Goal: Task Accomplishment & Management: Manage account settings

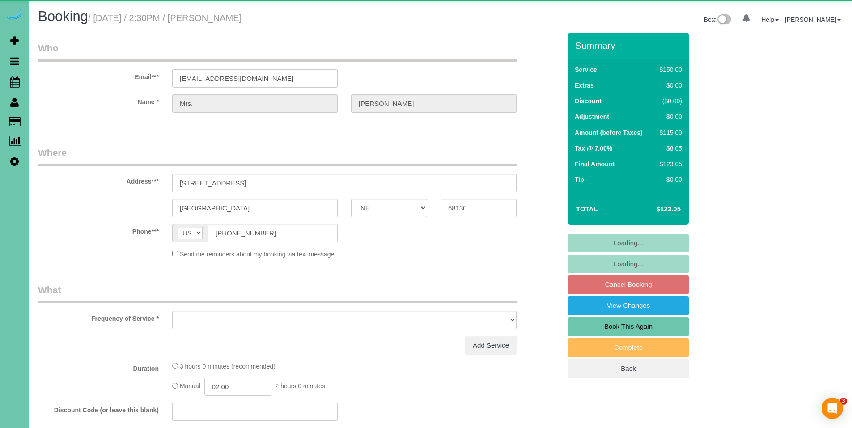
select select "NE"
select select "object:716"
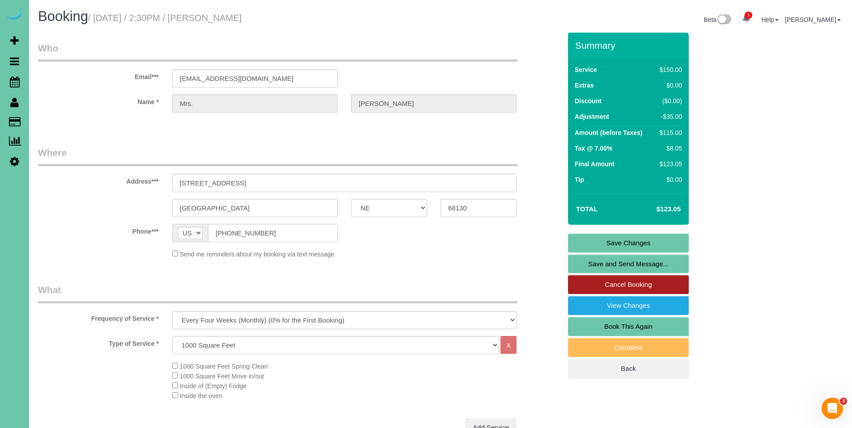
click at [645, 286] on link "Cancel Booking" at bounding box center [628, 284] width 121 height 19
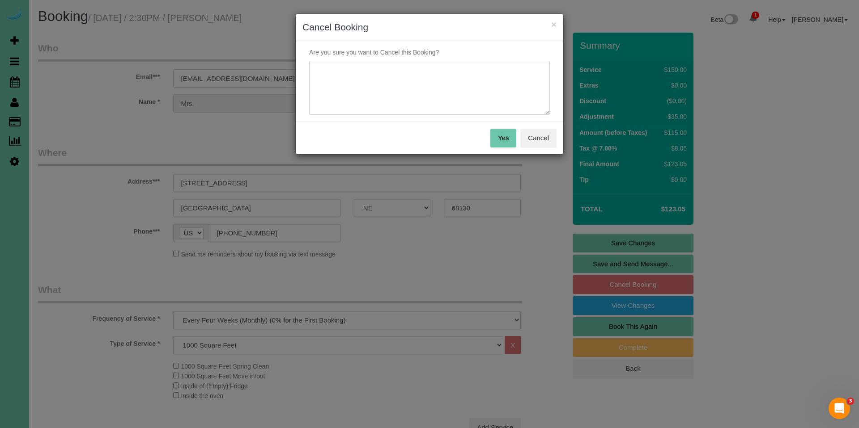
click at [443, 92] on textarea at bounding box center [429, 88] width 241 height 55
type textarea "Her adopted Granddaughter is going to be doing the cleaning for her moving forw…"
click at [504, 139] on button "Yes" at bounding box center [503, 138] width 26 height 19
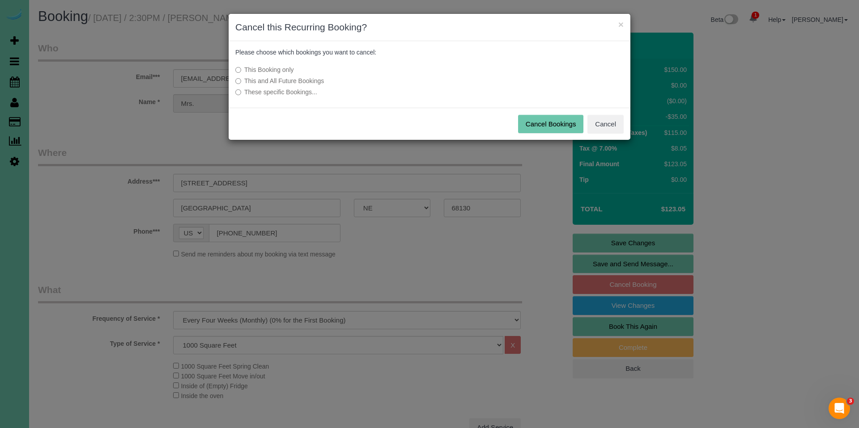
click at [311, 78] on label "This and All Future Bookings" at bounding box center [362, 80] width 254 height 9
click at [567, 120] on button "Cancel Bookings" at bounding box center [551, 124] width 66 height 19
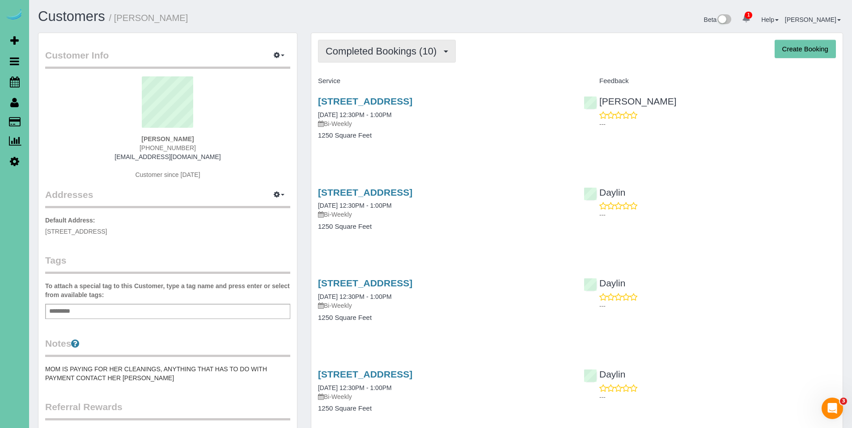
click at [388, 59] on button "Completed Bookings (10)" at bounding box center [387, 51] width 138 height 23
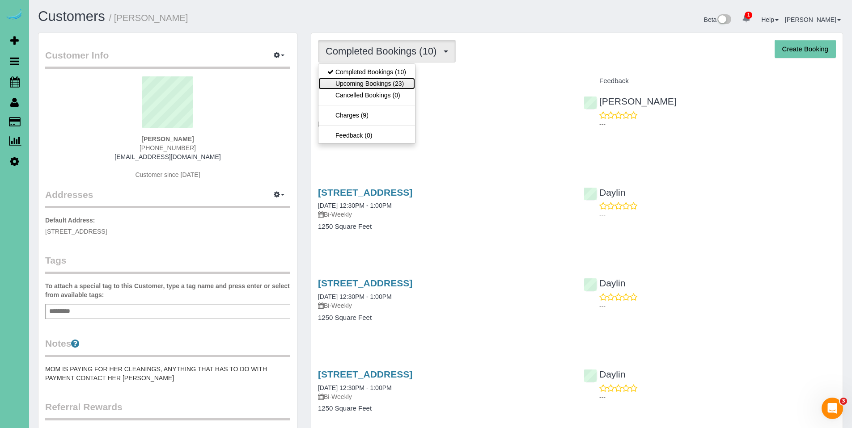
click at [378, 78] on link "Upcoming Bookings (23)" at bounding box center [366, 84] width 97 height 12
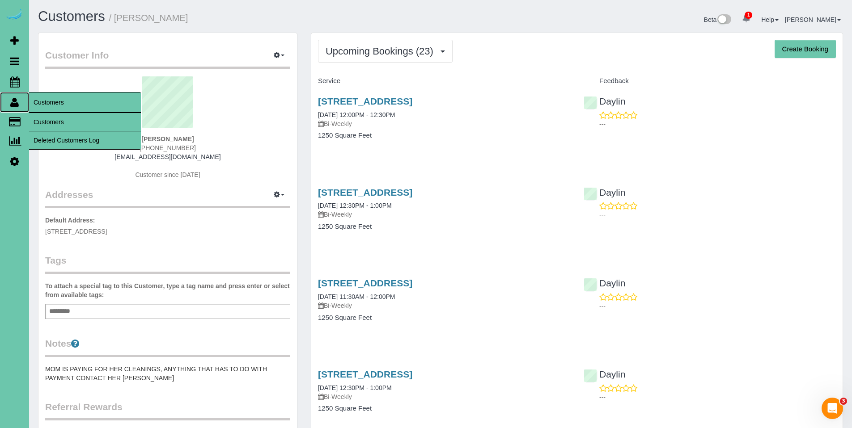
click at [14, 104] on icon at bounding box center [14, 102] width 8 height 11
click at [45, 119] on link "Customers" at bounding box center [85, 122] width 112 height 18
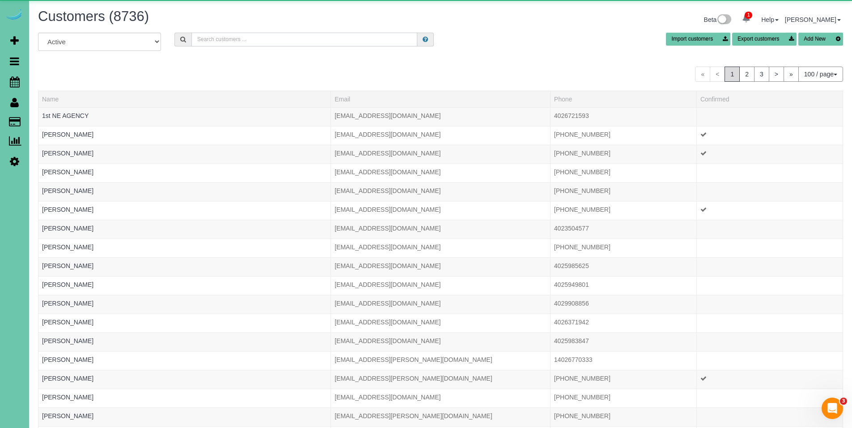
click at [291, 41] on input "text" at bounding box center [304, 40] width 226 height 14
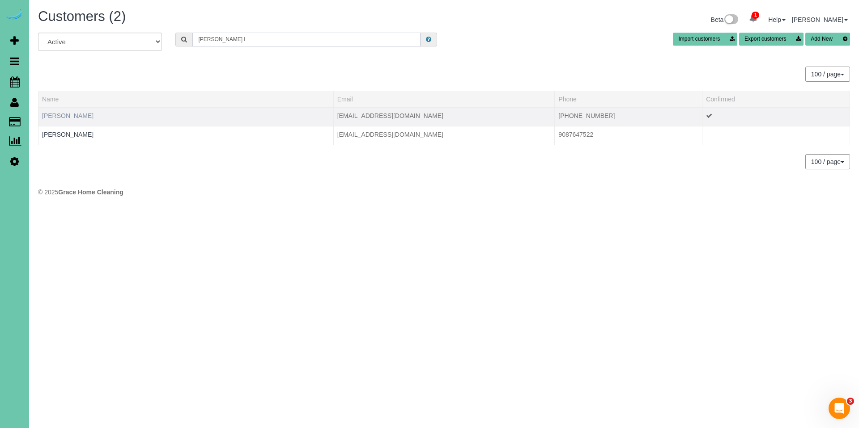
type input "joni l"
click at [68, 115] on link "Joni Locher" at bounding box center [67, 115] width 51 height 7
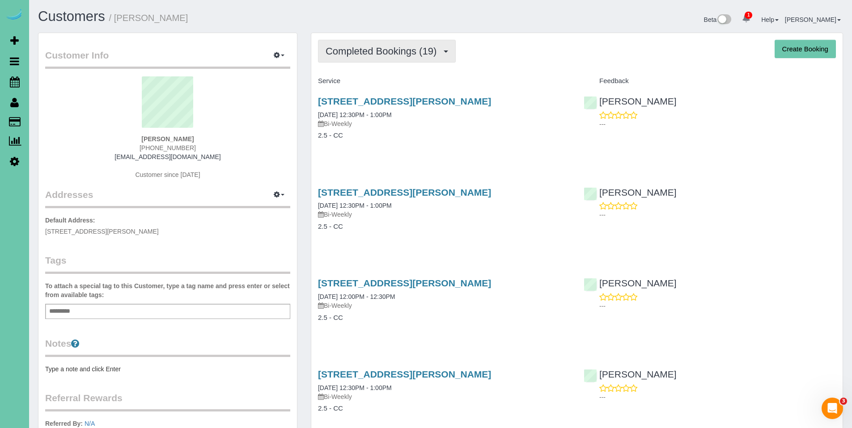
click at [392, 54] on span "Completed Bookings (19)" at bounding box center [383, 51] width 115 height 11
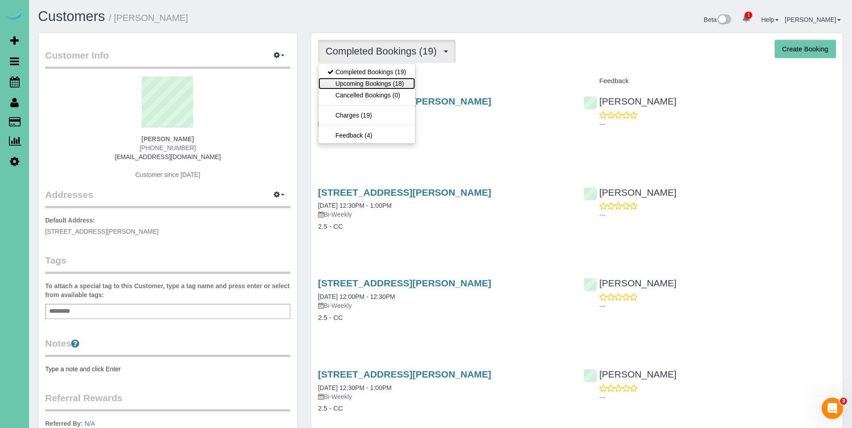
click at [383, 86] on link "Upcoming Bookings (18)" at bounding box center [366, 84] width 97 height 12
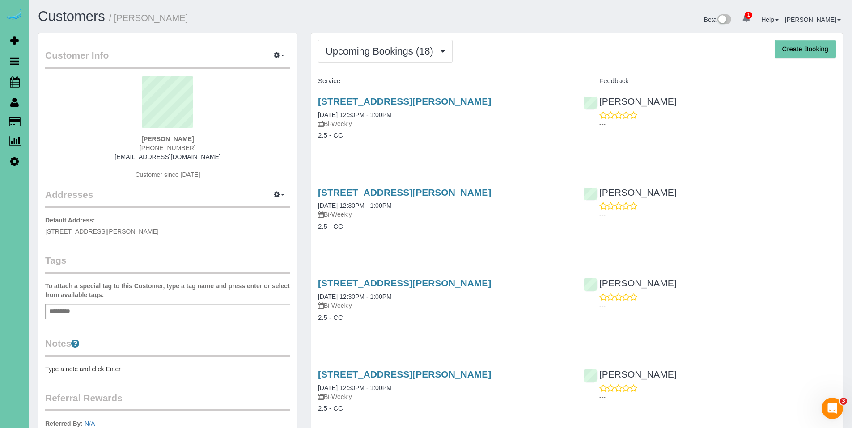
click at [533, 85] on div "Service" at bounding box center [444, 81] width 266 height 15
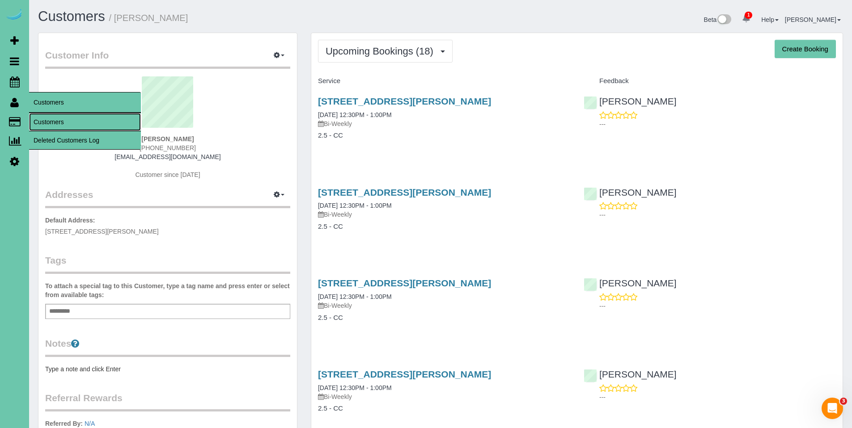
click at [47, 121] on link "Customers" at bounding box center [85, 122] width 112 height 18
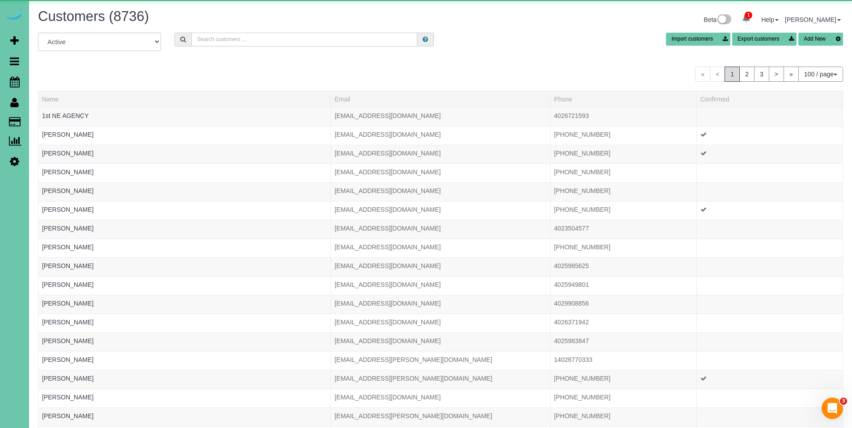
click at [271, 36] on input "text" at bounding box center [304, 40] width 226 height 14
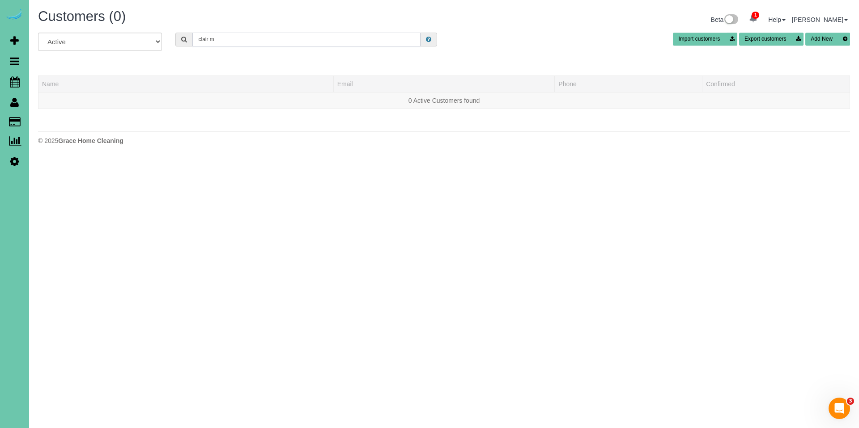
drag, startPoint x: 228, startPoint y: 45, endPoint x: 176, endPoint y: 42, distance: 51.9
click at [176, 42] on div "clair m" at bounding box center [306, 40] width 262 height 14
drag, startPoint x: 228, startPoint y: 40, endPoint x: 179, endPoint y: 36, distance: 48.5
click at [179, 36] on div "clair m" at bounding box center [306, 40] width 262 height 14
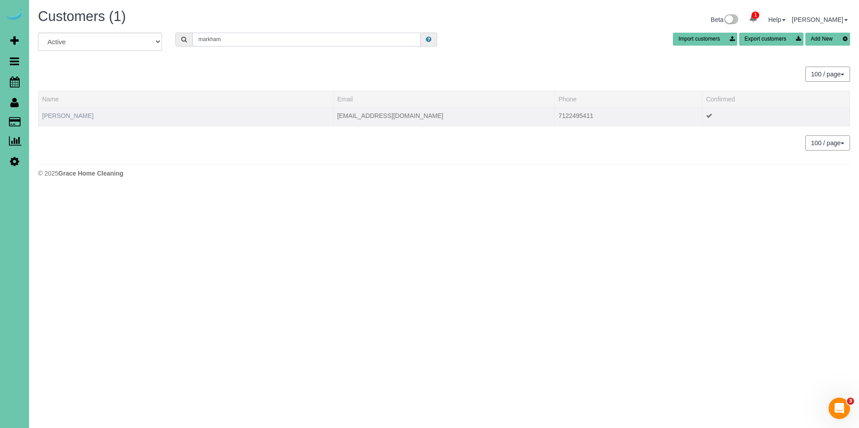
type input "markham"
click at [82, 114] on link "Claire Markham" at bounding box center [67, 115] width 51 height 7
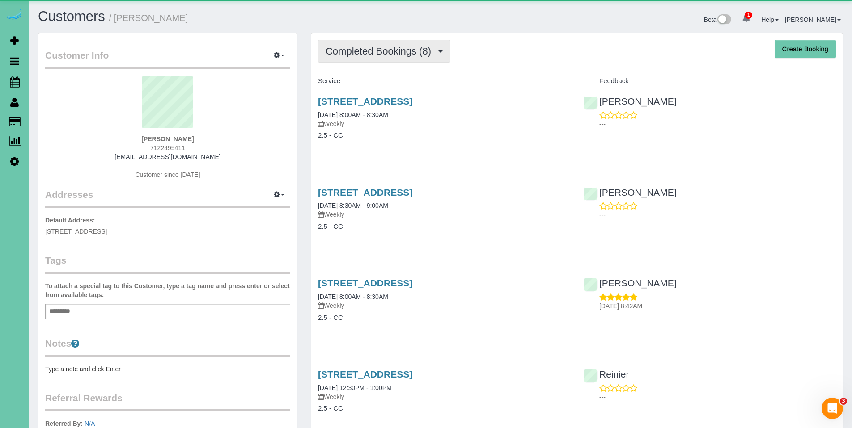
click at [370, 52] on span "Completed Bookings (8)" at bounding box center [381, 51] width 110 height 11
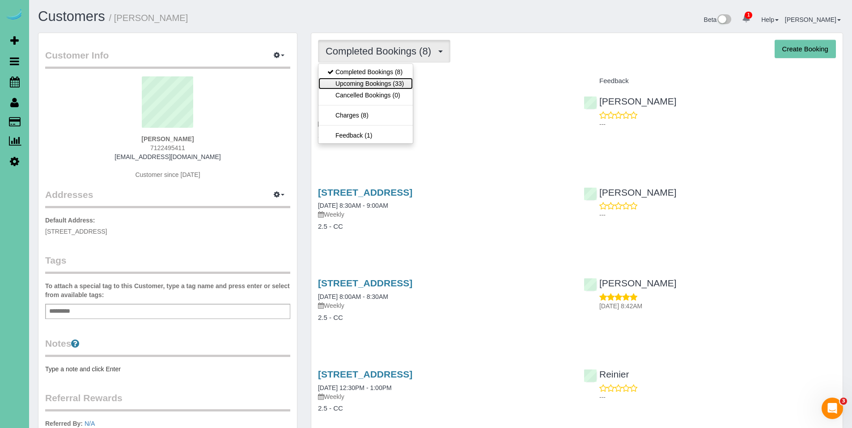
click at [367, 83] on link "Upcoming Bookings (33)" at bounding box center [365, 84] width 94 height 12
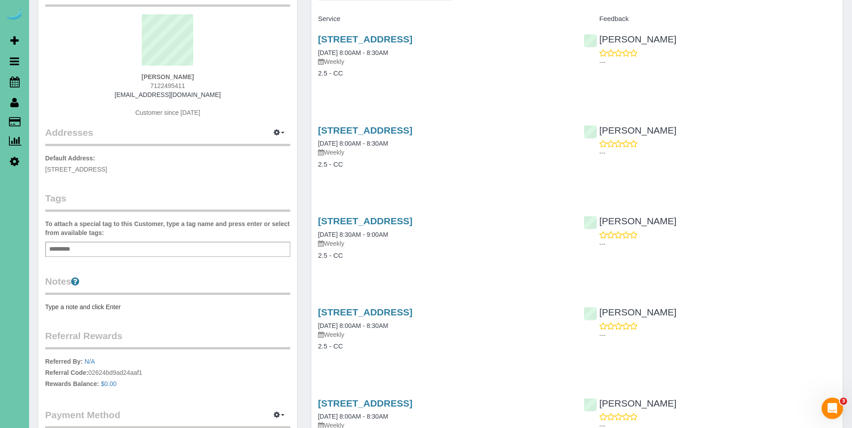
scroll to position [62, 0]
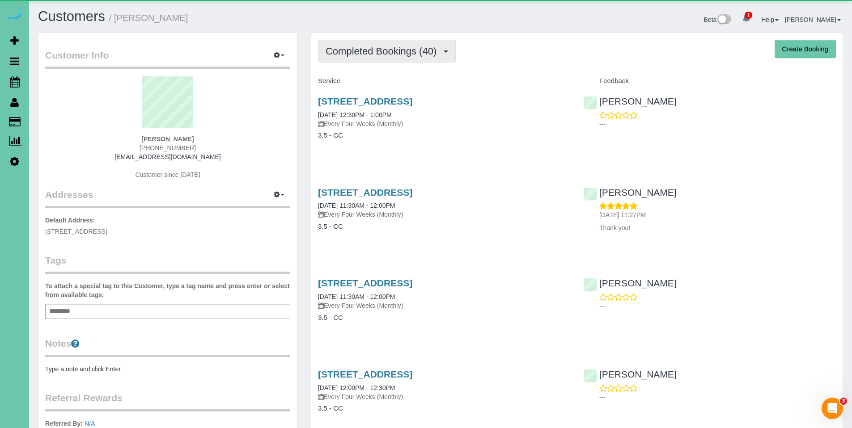
click at [400, 60] on button "Completed Bookings (40)" at bounding box center [387, 51] width 138 height 23
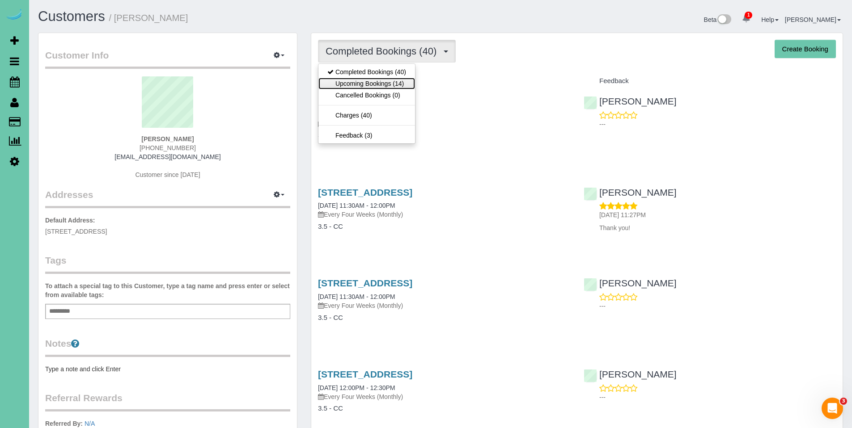
click at [397, 79] on link "Upcoming Bookings (14)" at bounding box center [366, 84] width 97 height 12
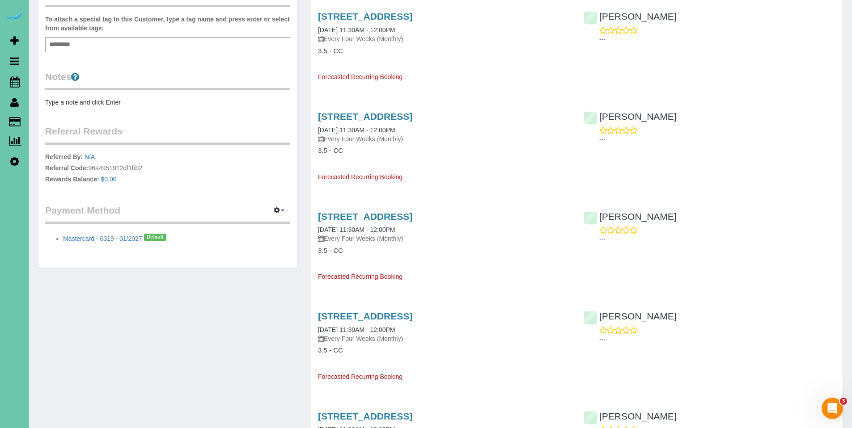
scroll to position [268, 0]
click at [391, 317] on link "1506 S 139th Street, Omaha, NE 68144" at bounding box center [365, 315] width 94 height 10
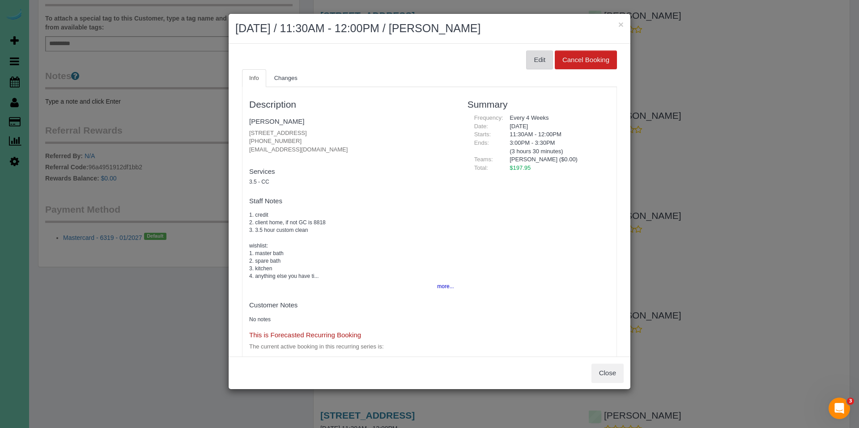
click at [537, 59] on button "Edit" at bounding box center [539, 60] width 27 height 19
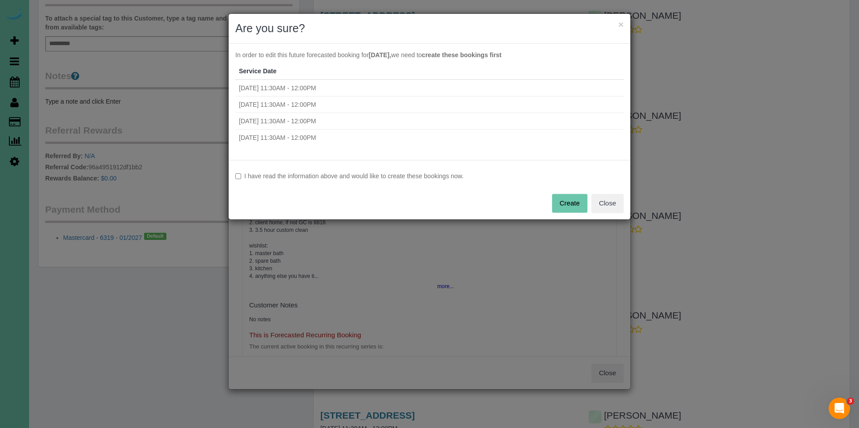
click at [441, 177] on label "I have read the information above and would like to create these bookings now." at bounding box center [429, 176] width 388 height 9
click at [579, 203] on button "Create" at bounding box center [569, 203] width 35 height 19
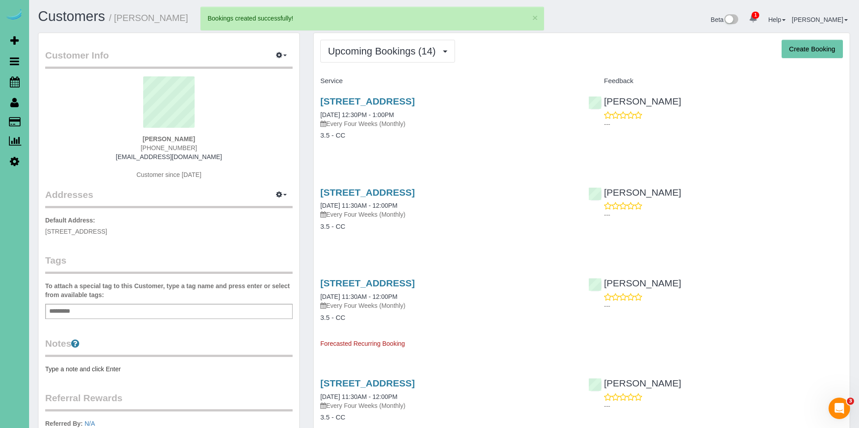
select select "NE"
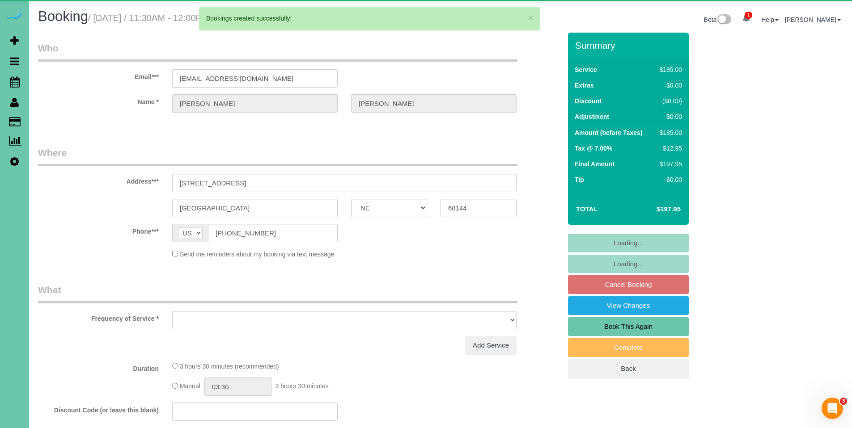
select select "object:14967"
select select "string:fspay-5bde6b4e-1cf5-4f24-a5ea-52c3eca82360"
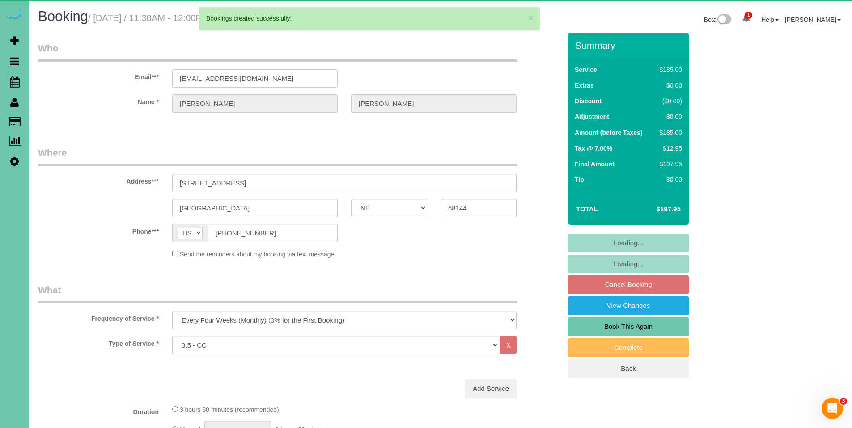
select select "object:15040"
